Goal: Task Accomplishment & Management: Manage account settings

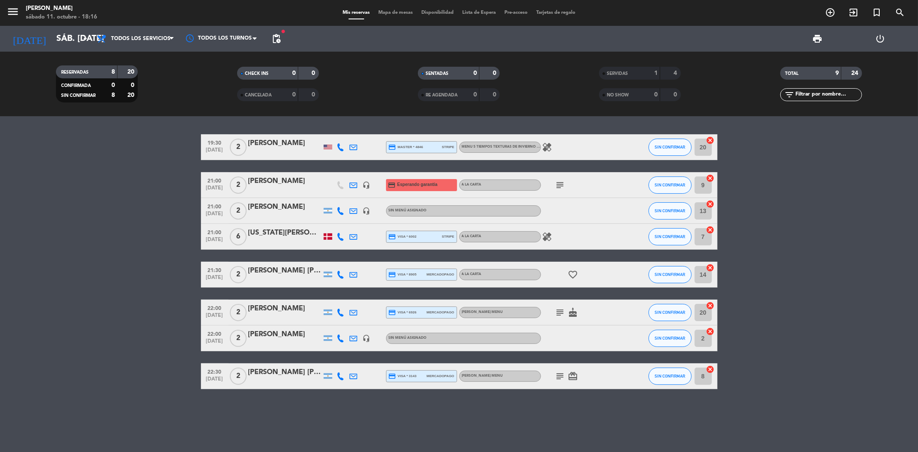
drag, startPoint x: 207, startPoint y: 230, endPoint x: 564, endPoint y: 233, distance: 356.4
click at [564, 233] on div "21:00 [DATE] 6 [US_STATE] Lainatti credit_card visa * 6002 stripe A LA CARTA he…" at bounding box center [459, 237] width 516 height 26
copy div "21:00 [DATE] 6 [US_STATE] Lainatti credit_card visa * 6002 stripe A LA CARTA he…"
click at [549, 233] on icon "healing" at bounding box center [547, 237] width 10 height 10
click at [549, 235] on icon "healing" at bounding box center [547, 237] width 10 height 10
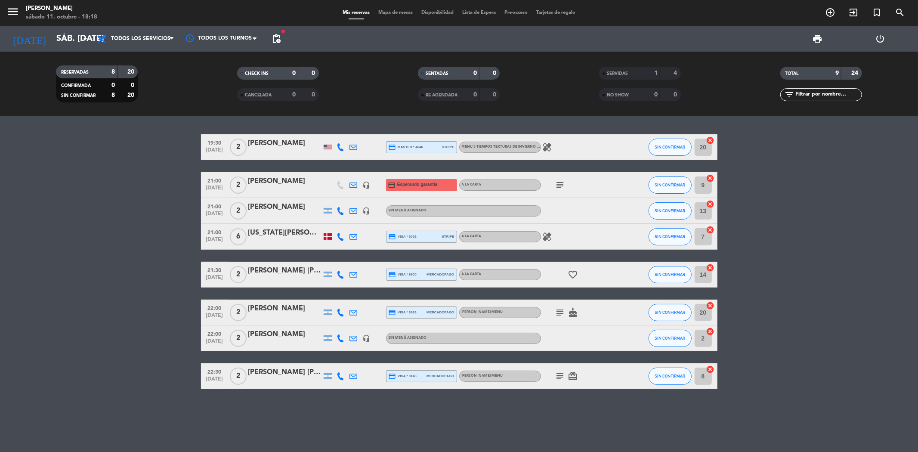
click at [550, 145] on icon "healing" at bounding box center [547, 147] width 10 height 10
click at [830, 9] on icon "add_circle_outline" at bounding box center [830, 12] width 10 height 10
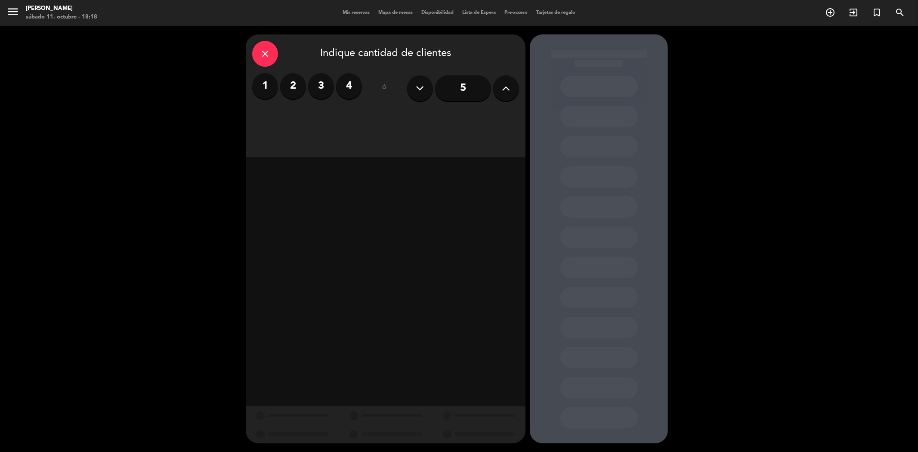
click at [323, 93] on label "3" at bounding box center [321, 86] width 26 height 26
click at [414, 121] on div "Cena" at bounding box center [453, 117] width 133 height 17
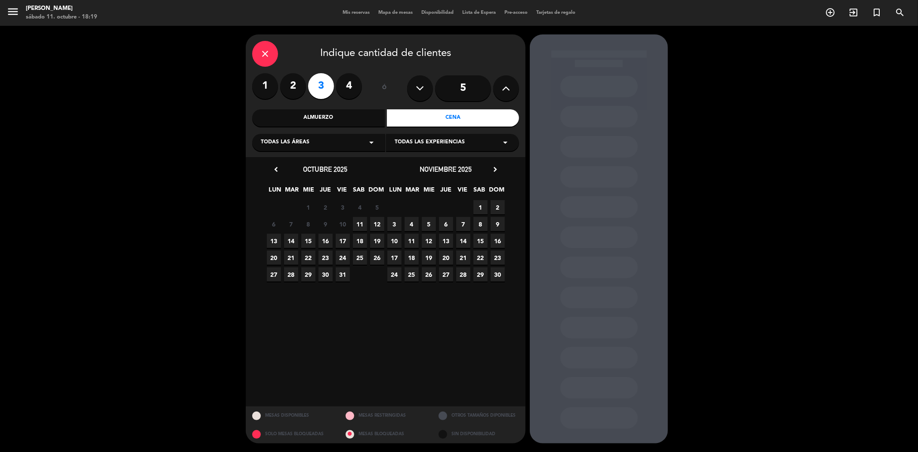
click at [359, 226] on span "11" at bounding box center [360, 224] width 14 height 14
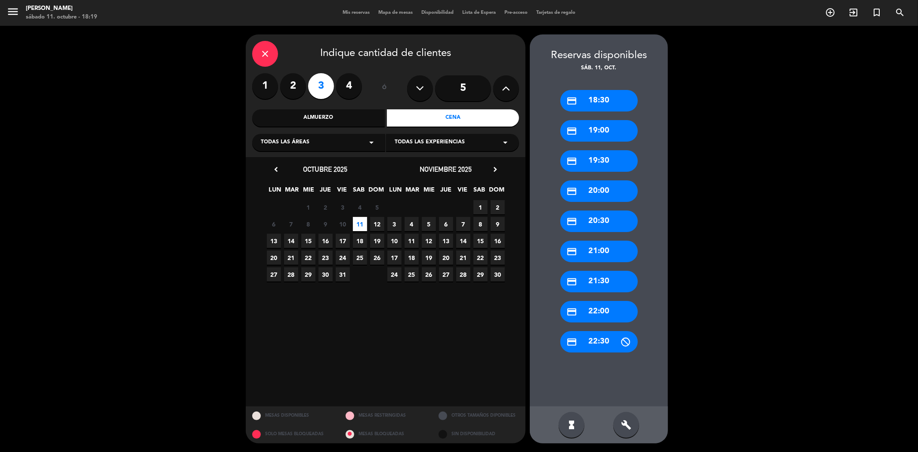
click at [609, 281] on div "credit_card 21:30" at bounding box center [598, 282] width 77 height 22
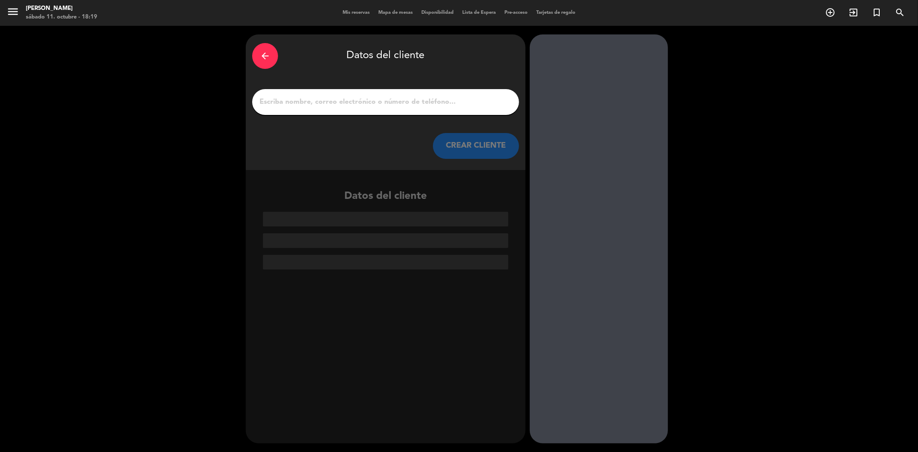
click at [429, 107] on input "1" at bounding box center [386, 102] width 254 height 12
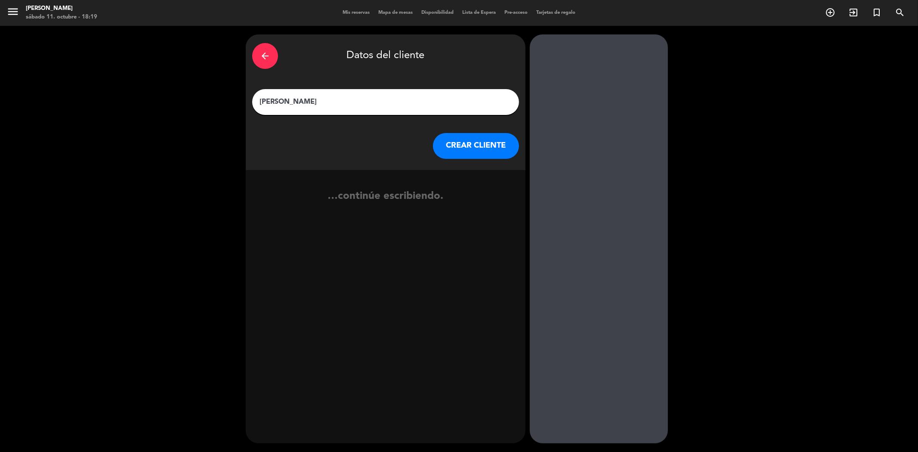
type input "[PERSON_NAME]"
click at [458, 147] on button "CREAR CLIENTE" at bounding box center [476, 146] width 86 height 26
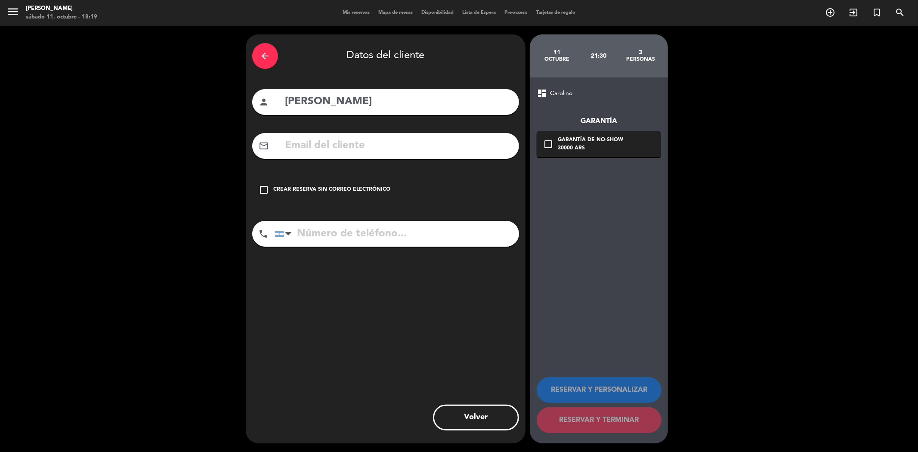
click at [265, 62] on div "arrow_back" at bounding box center [265, 56] width 26 height 26
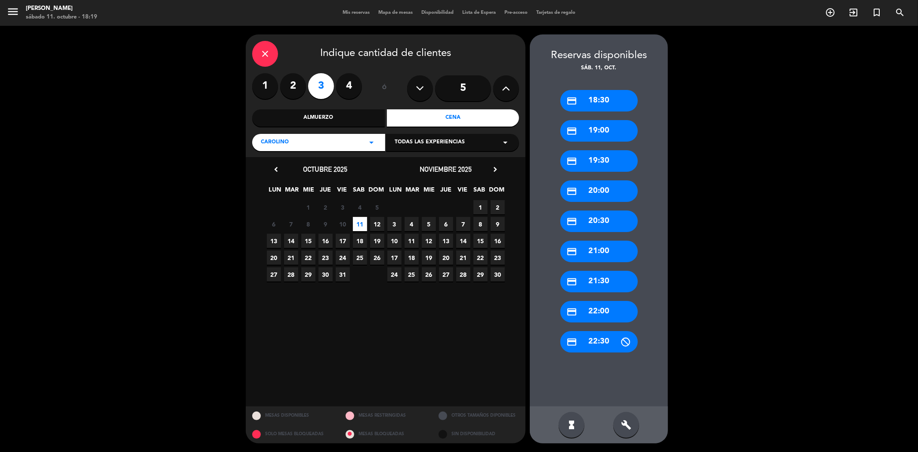
click at [601, 278] on div "credit_card 21:30" at bounding box center [598, 282] width 77 height 22
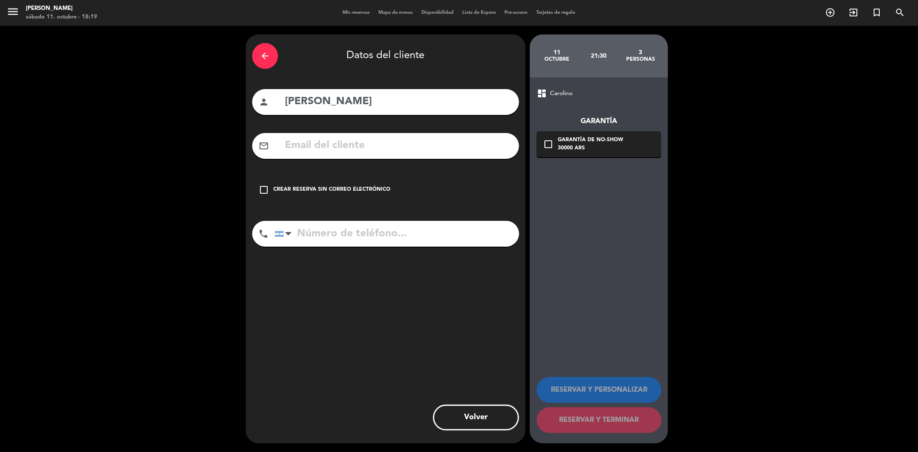
click at [477, 417] on button "Volver" at bounding box center [476, 418] width 86 height 26
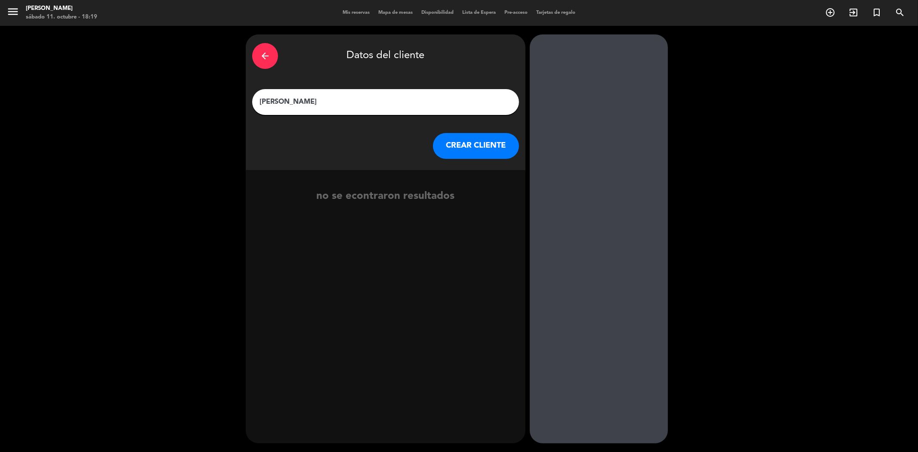
click at [344, 98] on input "[PERSON_NAME]" at bounding box center [386, 102] width 254 height 12
click at [473, 146] on button "CREAR CLIENTE" at bounding box center [476, 146] width 86 height 26
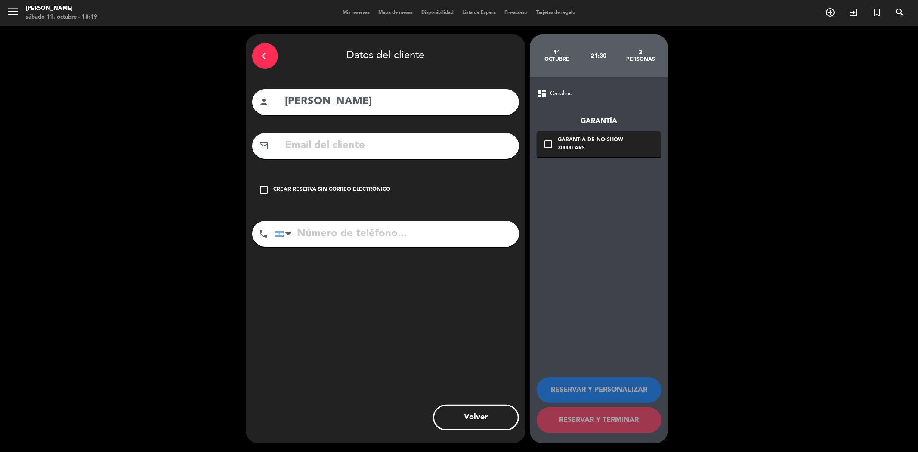
click at [356, 183] on div "check_box_outline_blank Crear reserva sin correo electrónico" at bounding box center [385, 190] width 267 height 26
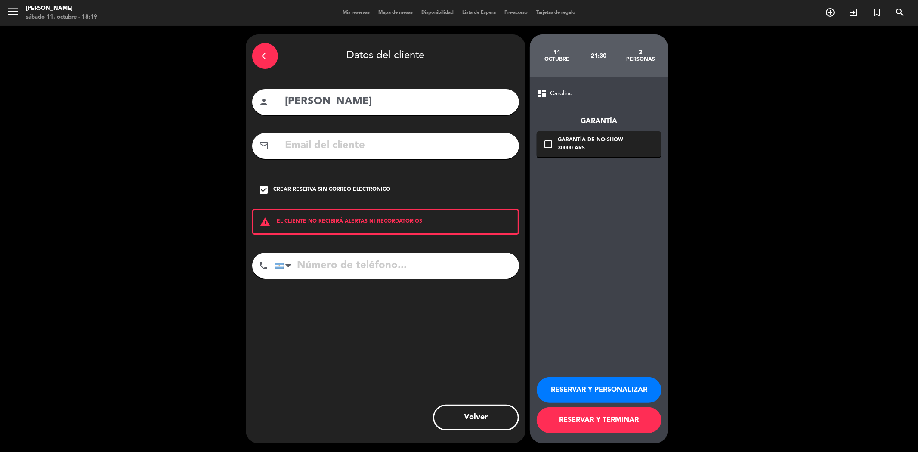
click at [597, 422] on button "RESERVAR Y TERMINAR" at bounding box center [599, 420] width 125 height 26
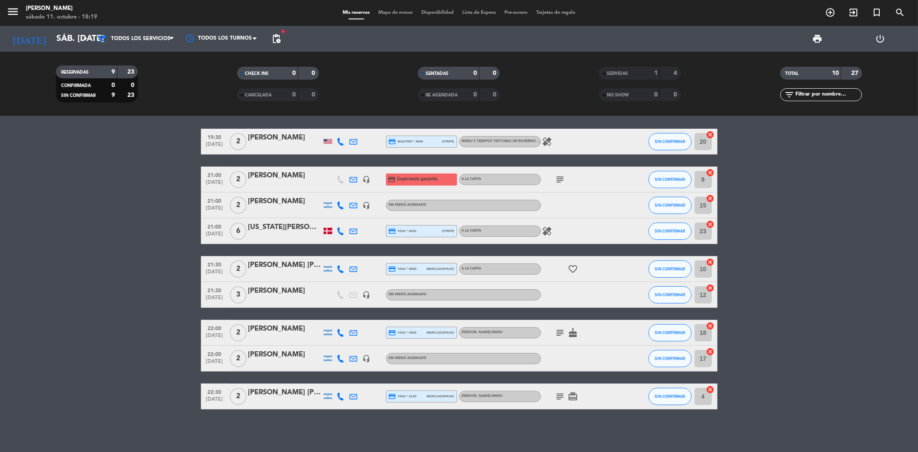
scroll to position [6, 0]
drag, startPoint x: 204, startPoint y: 287, endPoint x: 563, endPoint y: 303, distance: 358.9
click at [563, 303] on div "21:30 [DATE] 3 [PERSON_NAME] headset_mic Sin menú asignado SIN CONFIRMAR 12 can…" at bounding box center [459, 294] width 516 height 26
copy div "21:30 [DATE] 3 [PERSON_NAME] headset_mic Sin menú asignado"
click at [545, 140] on icon "healing" at bounding box center [547, 141] width 10 height 10
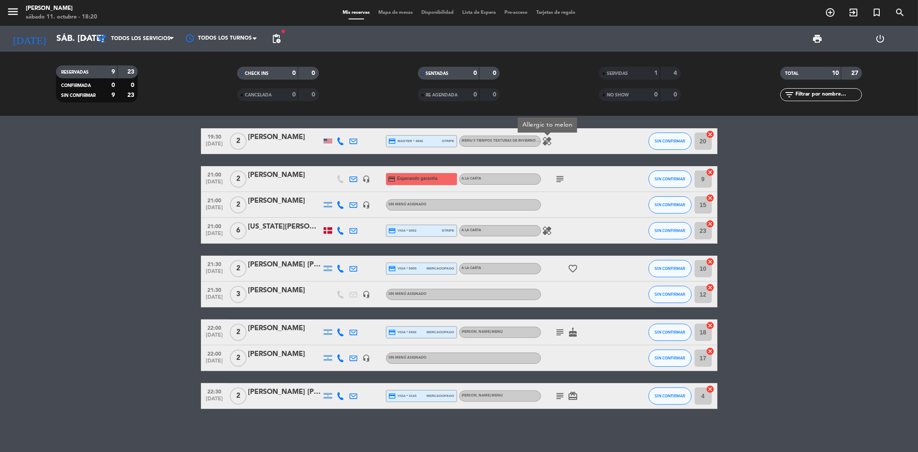
click at [546, 140] on icon "healing" at bounding box center [547, 141] width 10 height 10
click at [561, 179] on icon "subject" at bounding box center [560, 179] width 10 height 10
click at [339, 204] on icon at bounding box center [341, 205] width 8 height 8
click at [341, 202] on icon at bounding box center [341, 205] width 8 height 8
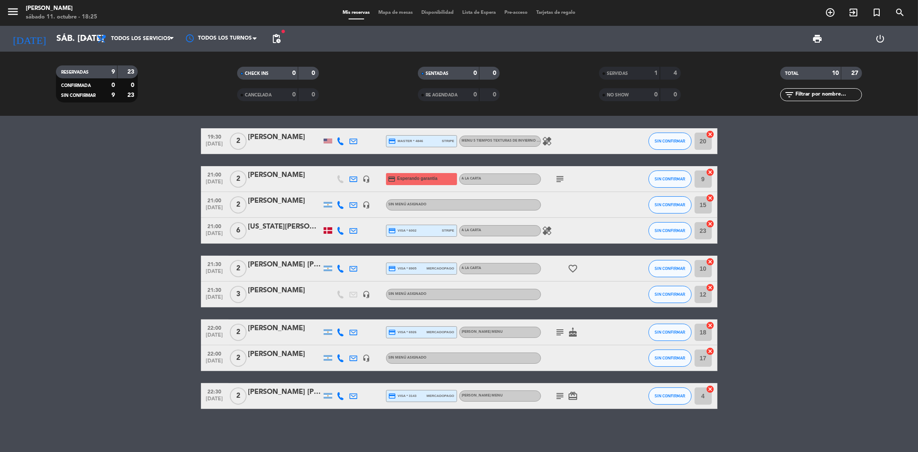
click at [341, 231] on icon at bounding box center [341, 231] width 8 height 8
click at [330, 232] on div at bounding box center [328, 230] width 9 height 6
click at [549, 232] on icon "healing" at bounding box center [547, 231] width 10 height 10
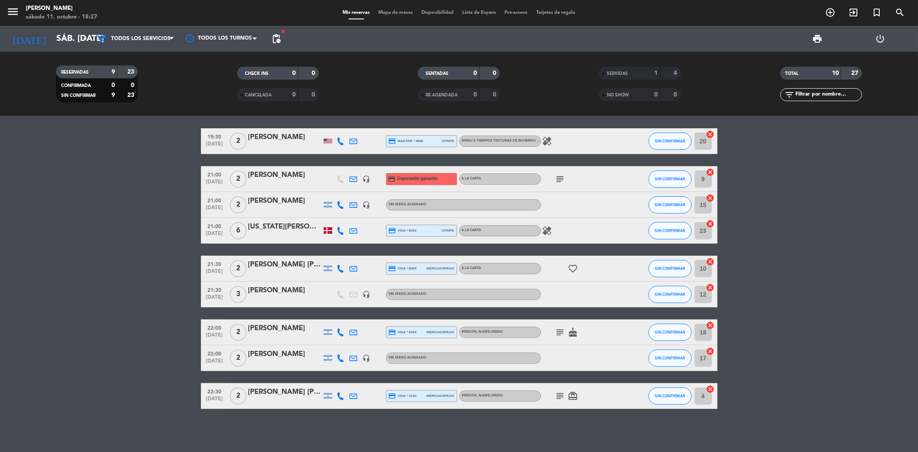
click at [340, 266] on icon at bounding box center [341, 269] width 8 height 8
click at [573, 265] on icon "favorite_border" at bounding box center [573, 268] width 10 height 10
click at [561, 178] on icon "subject" at bounding box center [560, 179] width 10 height 10
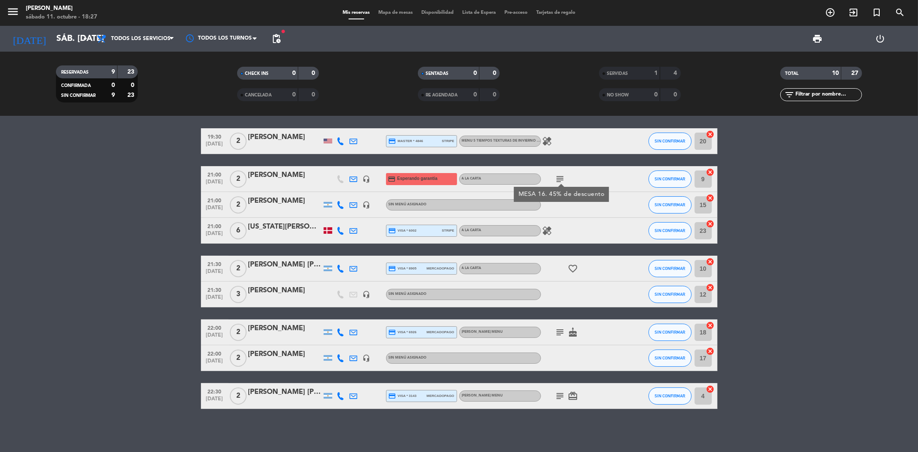
click at [559, 178] on icon "subject" at bounding box center [560, 179] width 10 height 10
click at [547, 228] on icon "healing" at bounding box center [547, 231] width 10 height 10
click at [576, 267] on icon "favorite_border" at bounding box center [573, 268] width 10 height 10
click at [575, 267] on icon "favorite_border" at bounding box center [573, 268] width 10 height 10
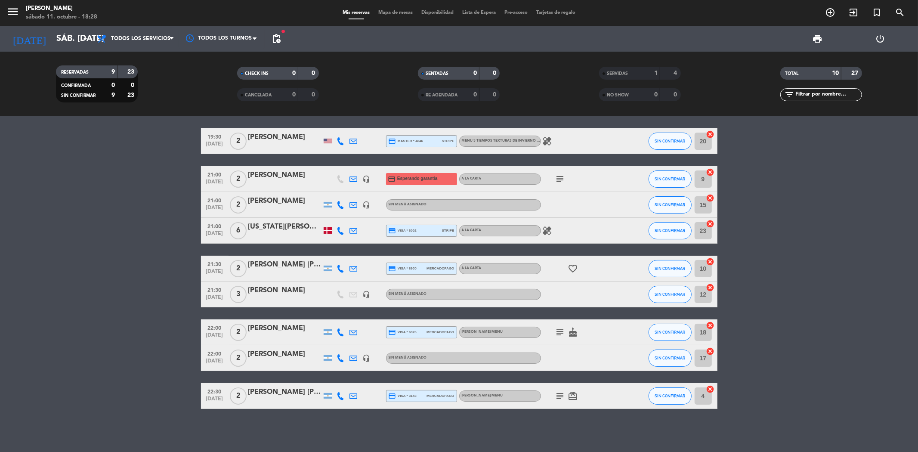
drag, startPoint x: 610, startPoint y: 257, endPoint x: 597, endPoint y: 272, distance: 19.8
click at [597, 272] on div "favorite_border" at bounding box center [579, 268] width 77 height 25
click at [562, 331] on icon "subject" at bounding box center [560, 332] width 10 height 10
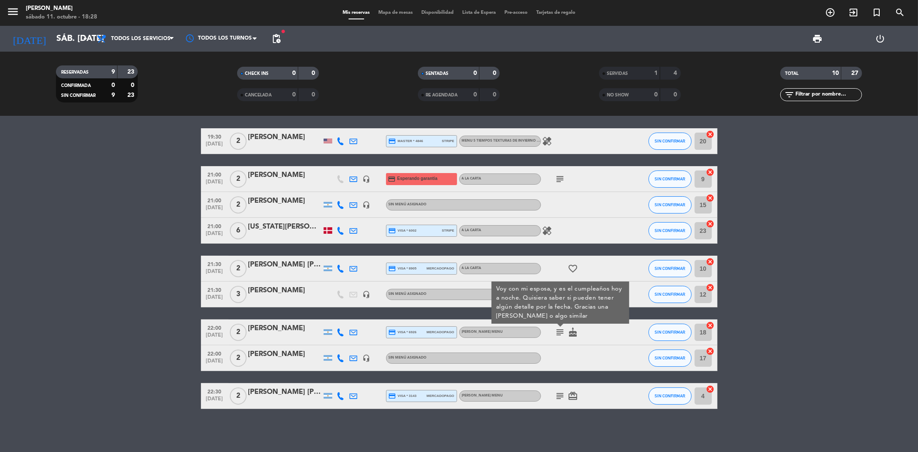
click at [574, 334] on icon "cake" at bounding box center [573, 332] width 10 height 10
click at [340, 333] on icon at bounding box center [341, 332] width 8 height 8
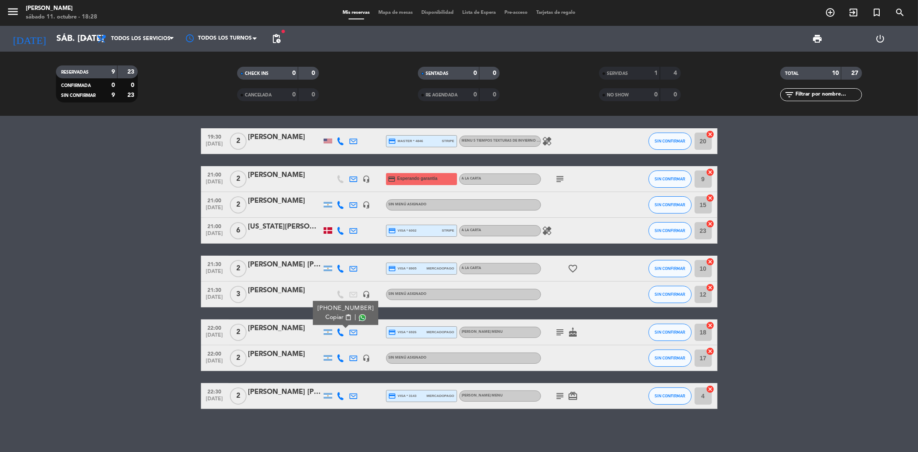
click at [340, 333] on icon at bounding box center [341, 332] width 8 height 8
click at [339, 359] on icon at bounding box center [341, 358] width 8 height 8
click at [340, 359] on icon at bounding box center [341, 358] width 8 height 8
click at [342, 394] on icon at bounding box center [341, 396] width 8 height 8
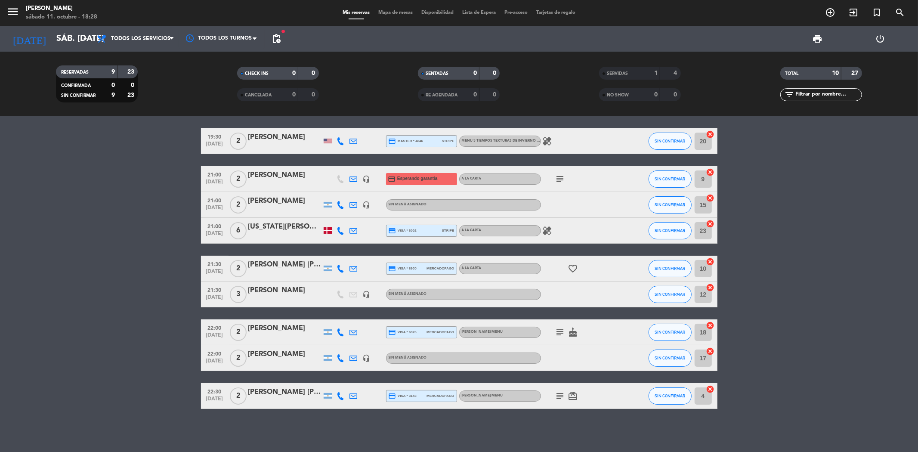
click at [561, 398] on icon "subject" at bounding box center [560, 396] width 10 height 10
click at [575, 395] on icon "card_giftcard" at bounding box center [573, 396] width 10 height 10
click at [573, 394] on icon "card_giftcard" at bounding box center [573, 396] width 10 height 10
click at [559, 396] on icon "subject" at bounding box center [560, 396] width 10 height 10
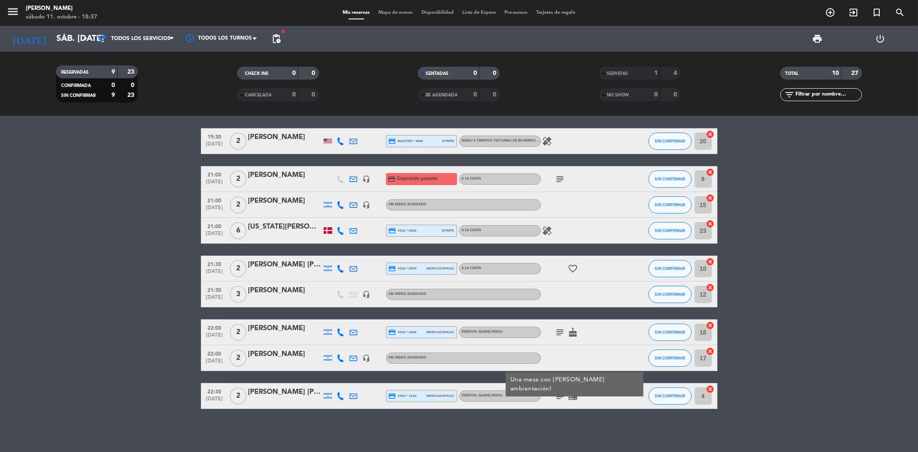
click at [284, 393] on div "[PERSON_NAME] [PERSON_NAME]" at bounding box center [284, 391] width 73 height 11
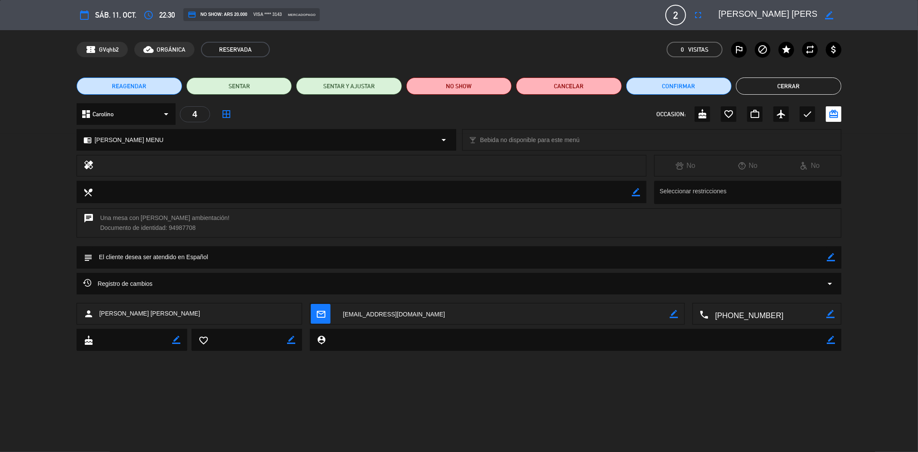
click at [791, 88] on button "Cerrar" at bounding box center [788, 85] width 105 height 17
